Goal: Use online tool/utility: Utilize a website feature to perform a specific function

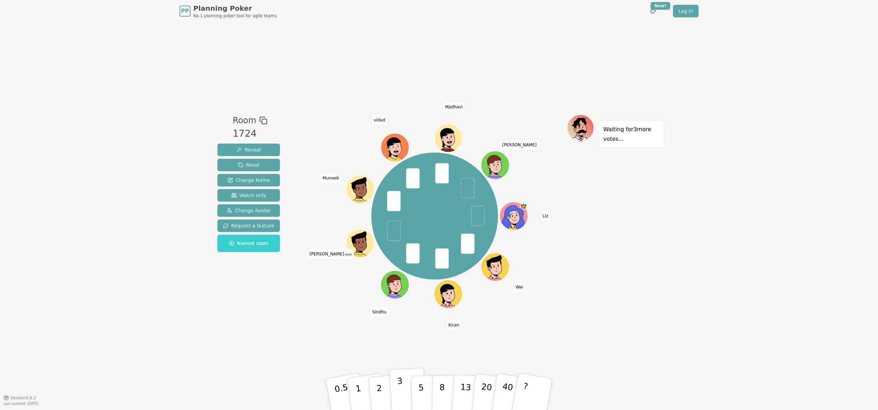
click at [405, 393] on button "3" at bounding box center [408, 394] width 38 height 54
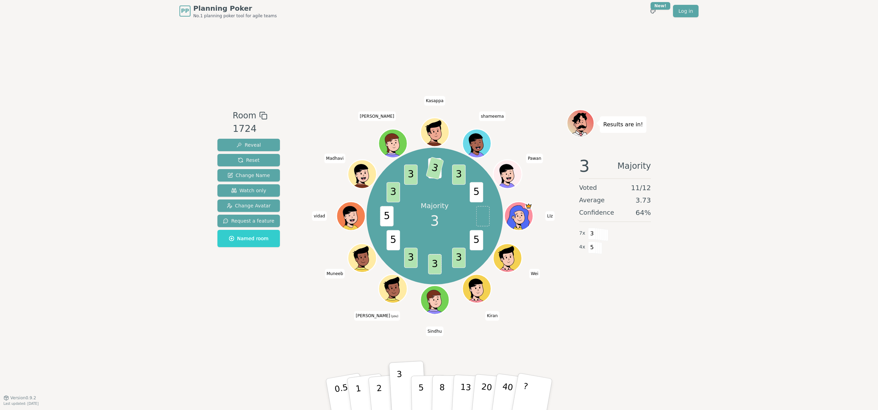
click at [447, 331] on div "Room 1724 Reveal Reset Change Name Watch only Change Avatar Request a feature N…" at bounding box center [439, 209] width 449 height 375
click at [258, 142] on button "Reveal" at bounding box center [248, 145] width 62 height 12
click at [248, 157] on span "Reset" at bounding box center [249, 160] width 22 height 7
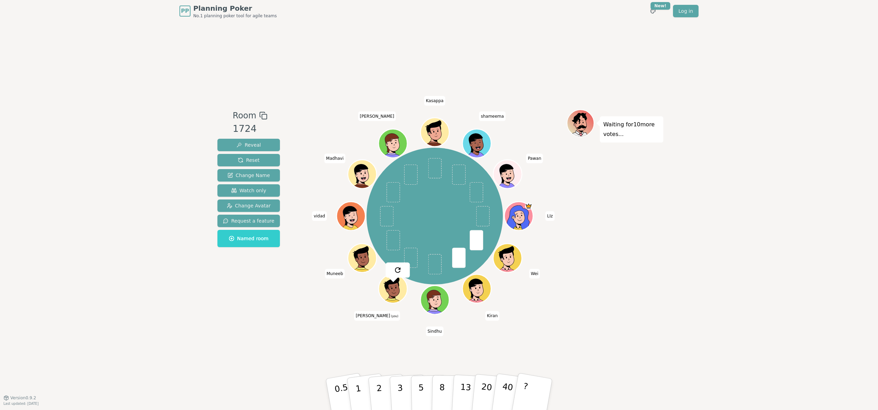
click at [397, 269] on img at bounding box center [397, 270] width 8 height 8
click at [428, 392] on button "5" at bounding box center [429, 394] width 36 height 52
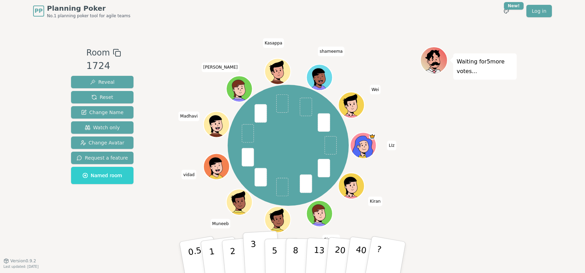
click at [261, 252] on button "3" at bounding box center [262, 258] width 38 height 54
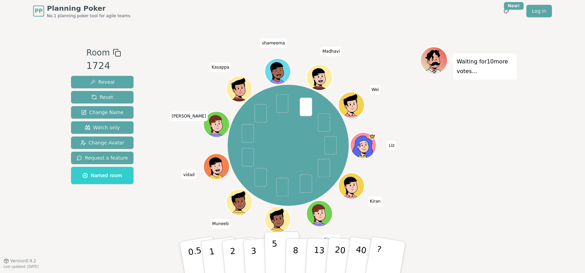
click at [280, 257] on button "5" at bounding box center [283, 258] width 36 height 52
